Goal: Check status: Check status

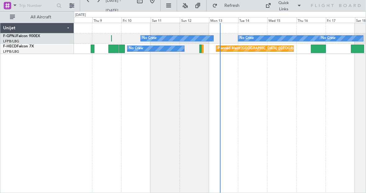
click at [145, 77] on div "No Crew No Crew Planned Maint [GEOGRAPHIC_DATA] ([GEOGRAPHIC_DATA]) No Crew Unp…" at bounding box center [220, 108] width 292 height 170
click at [100, 3] on button at bounding box center [98, 1] width 10 height 10
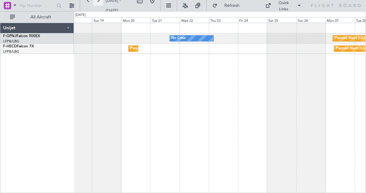
click at [98, 1] on button at bounding box center [98, 1] width 10 height 10
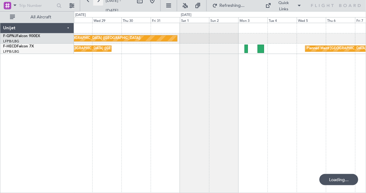
click at [98, 1] on button at bounding box center [98, 1] width 10 height 10
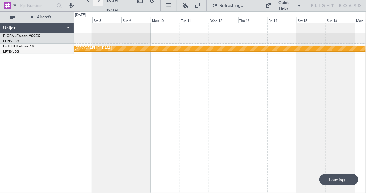
click at [98, 1] on button at bounding box center [98, 1] width 10 height 10
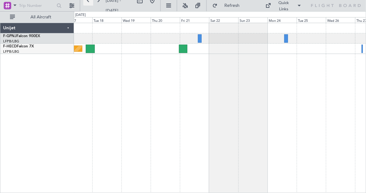
click at [89, 2] on button at bounding box center [88, 1] width 10 height 10
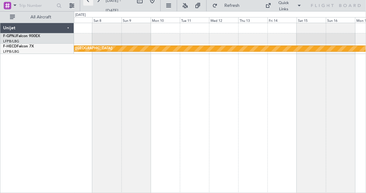
click at [87, 2] on button at bounding box center [88, 1] width 10 height 10
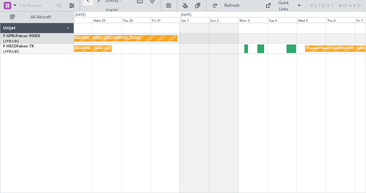
click at [91, 3] on button at bounding box center [88, 1] width 10 height 10
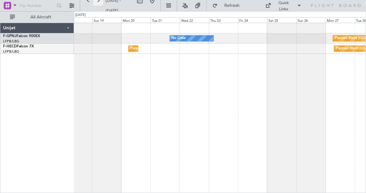
click at [99, 2] on button at bounding box center [98, 1] width 10 height 10
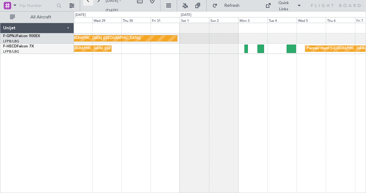
click at [91, 4] on button at bounding box center [88, 1] width 10 height 10
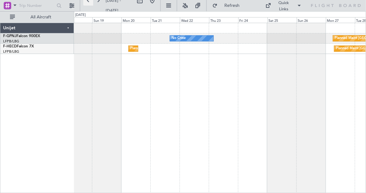
click at [91, 4] on button at bounding box center [88, 1] width 10 height 10
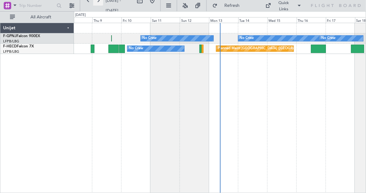
click at [101, 4] on button at bounding box center [98, 1] width 10 height 10
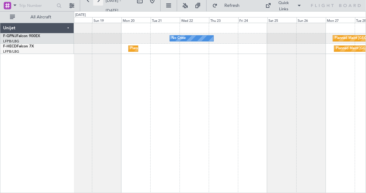
click at [101, 4] on button at bounding box center [98, 1] width 10 height 10
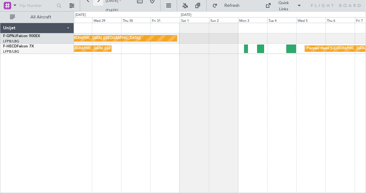
click at [99, 3] on button at bounding box center [98, 1] width 10 height 10
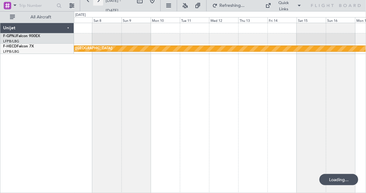
click at [99, 3] on button at bounding box center [98, 1] width 10 height 10
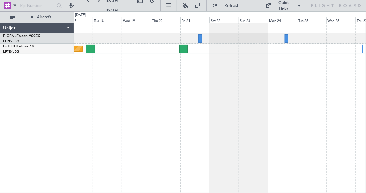
click at [148, 49] on div "Planned Maint [GEOGRAPHIC_DATA] ([GEOGRAPHIC_DATA])" at bounding box center [220, 49] width 292 height 10
